Goal: Transaction & Acquisition: Subscribe to service/newsletter

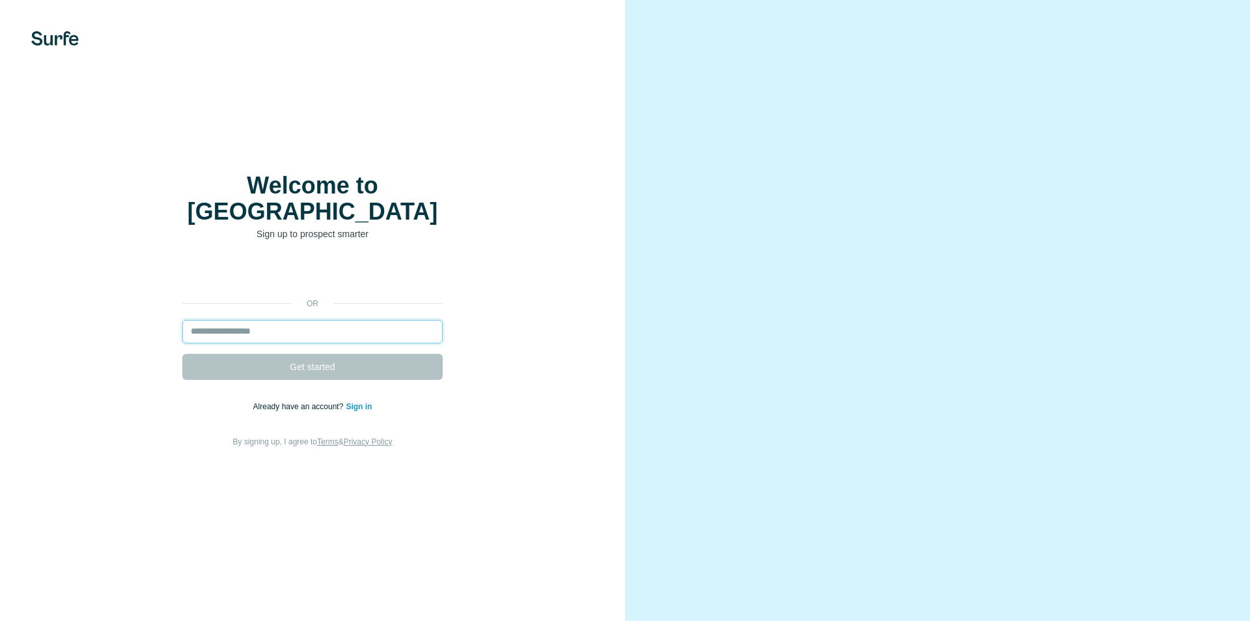
click at [281, 320] on input "email" at bounding box center [312, 331] width 260 height 23
type input "**********"
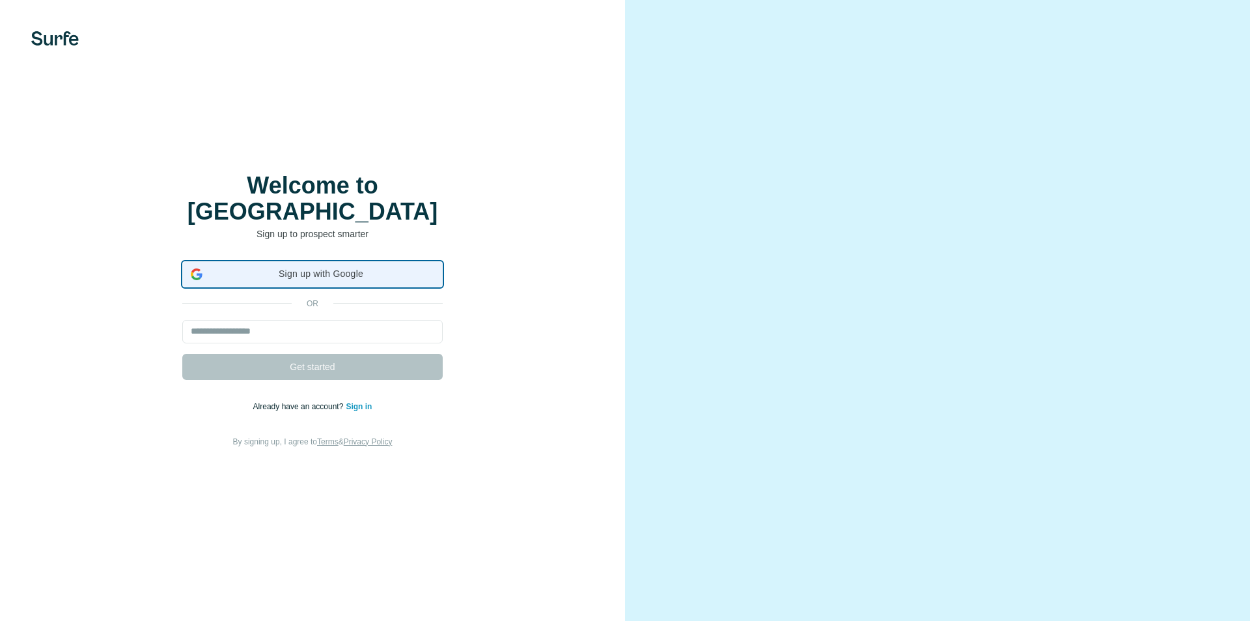
click at [300, 267] on span "Sign up with Google" at bounding box center [321, 274] width 227 height 14
